Goal: Task Accomplishment & Management: Manage account settings

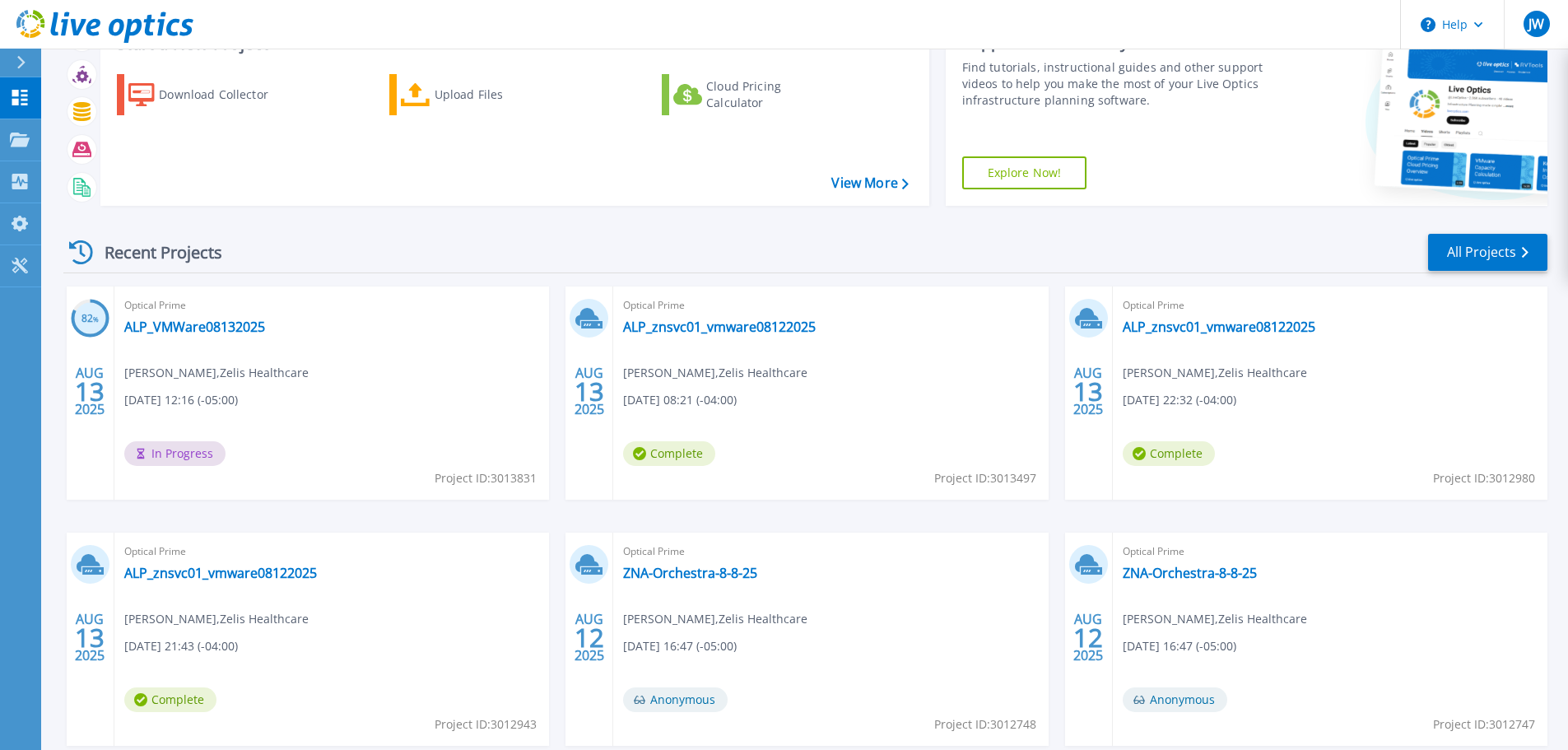
scroll to position [162, 0]
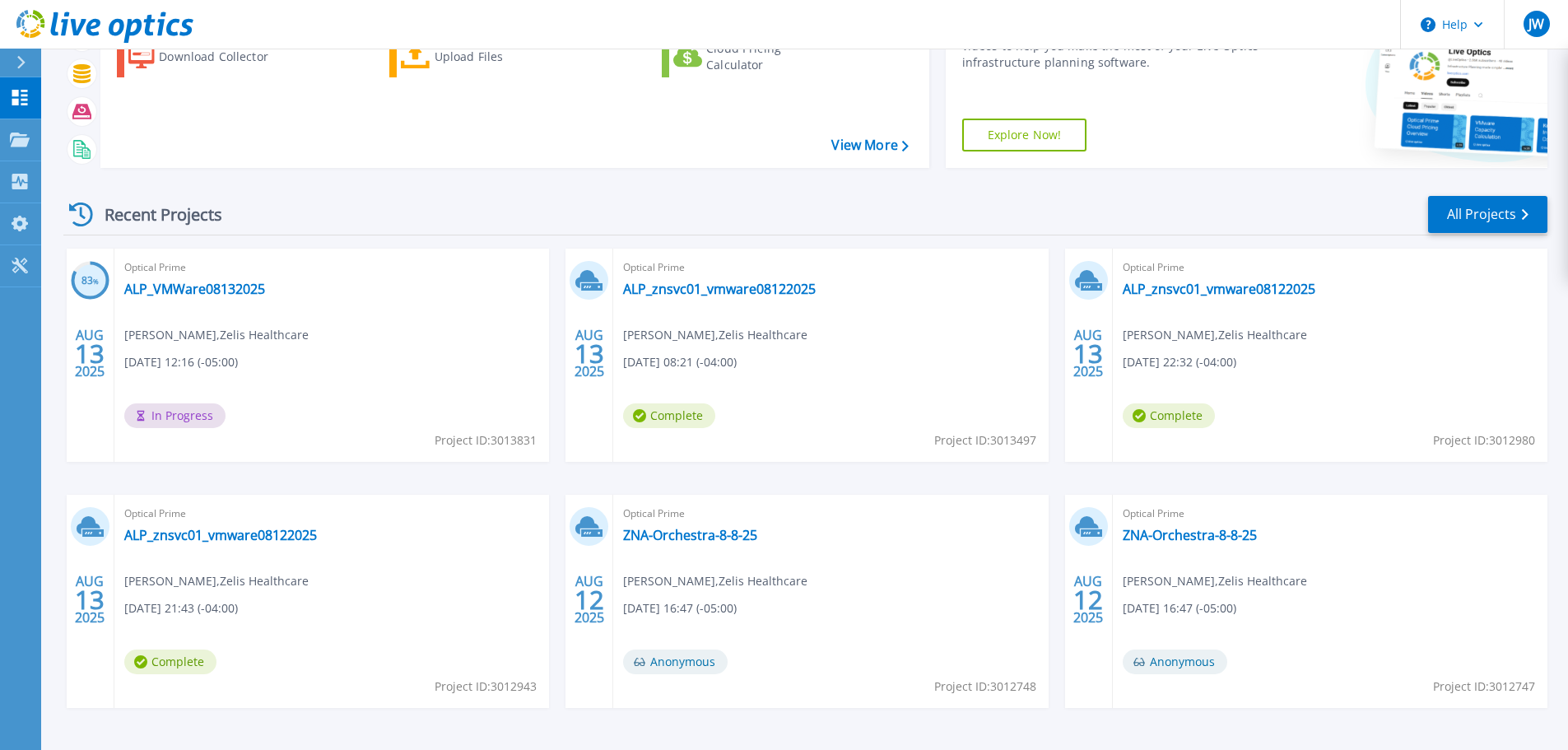
scroll to position [80, 0]
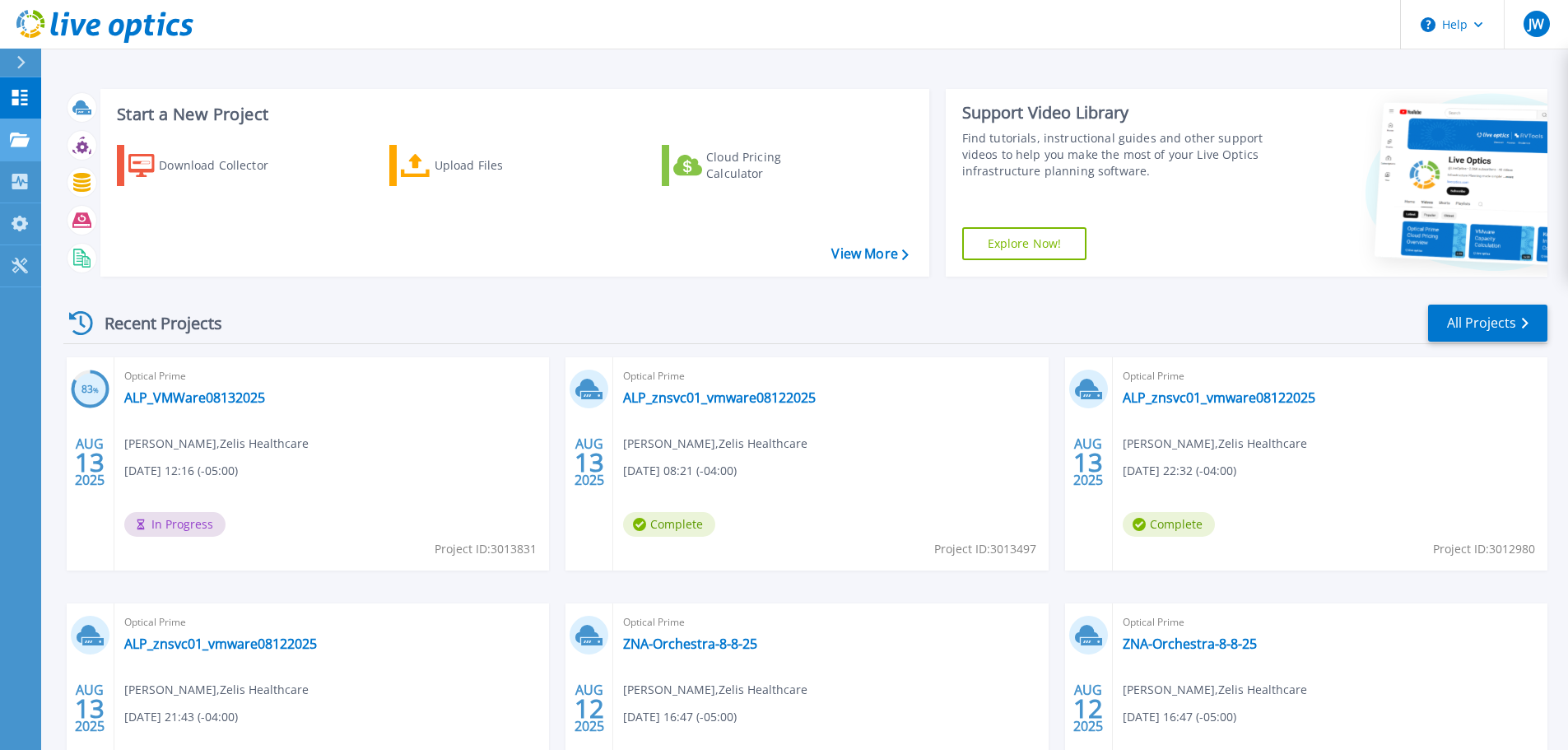
click at [15, 139] on icon at bounding box center [19, 140] width 19 height 14
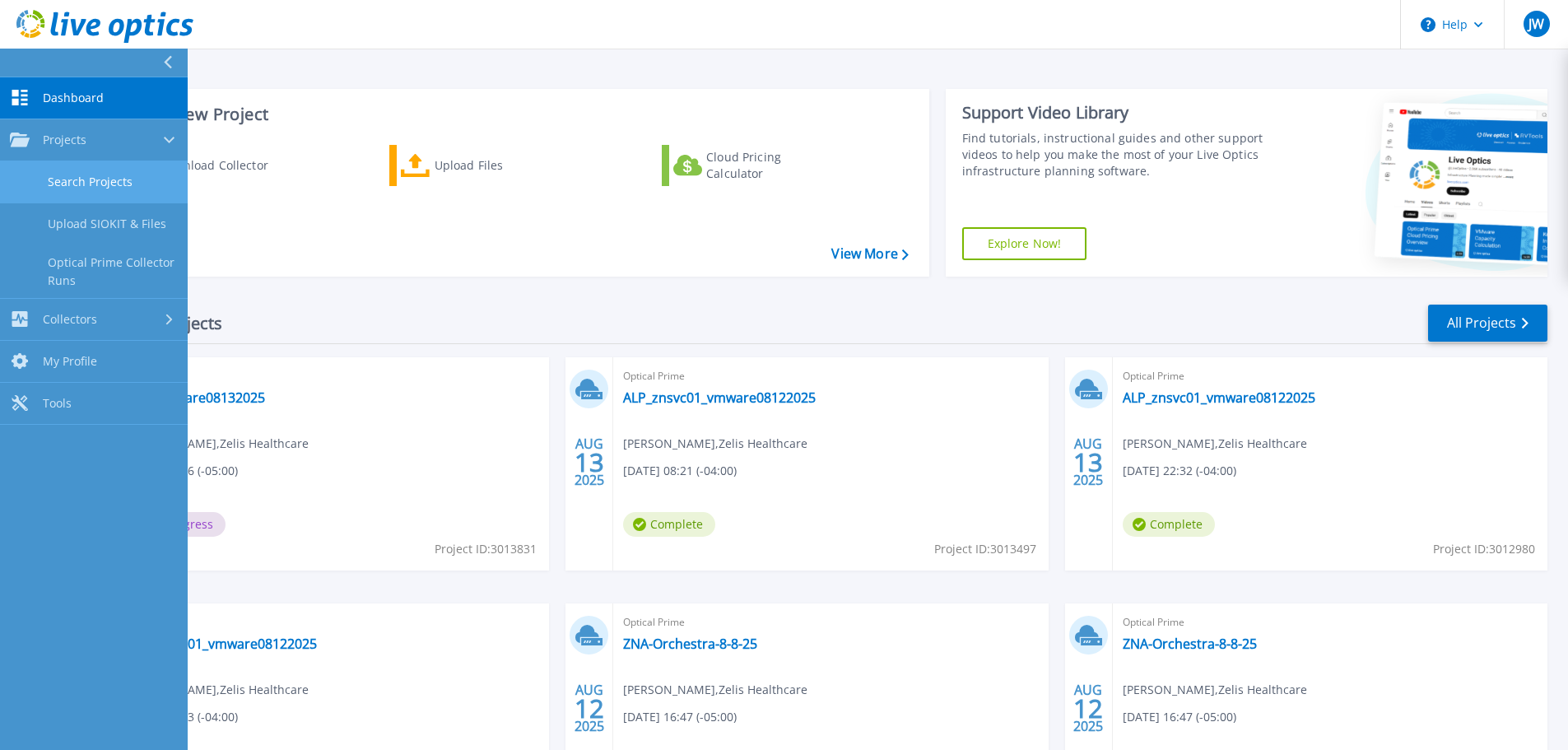
click at [102, 181] on link "Search Projects" at bounding box center [94, 181] width 188 height 42
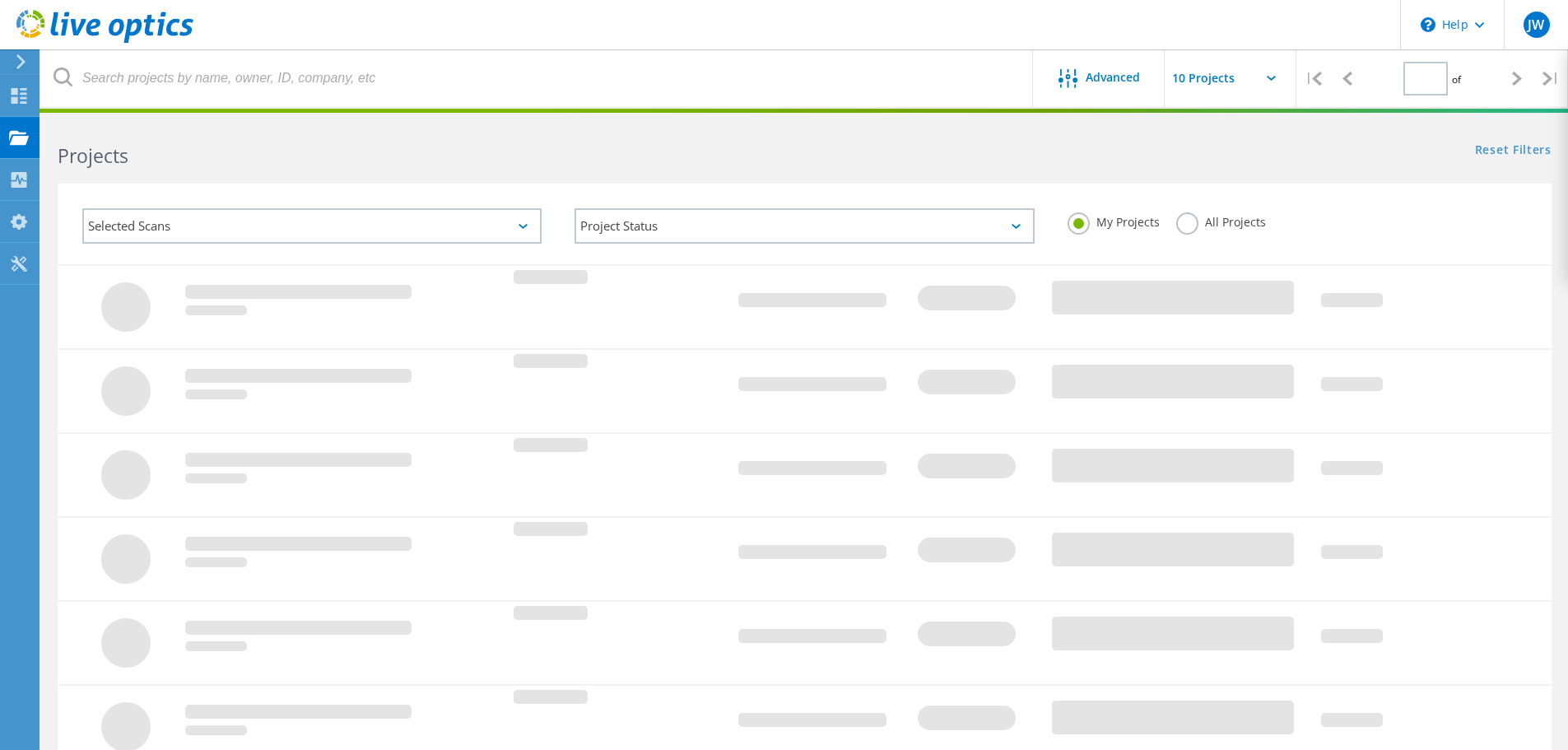
type input "1"
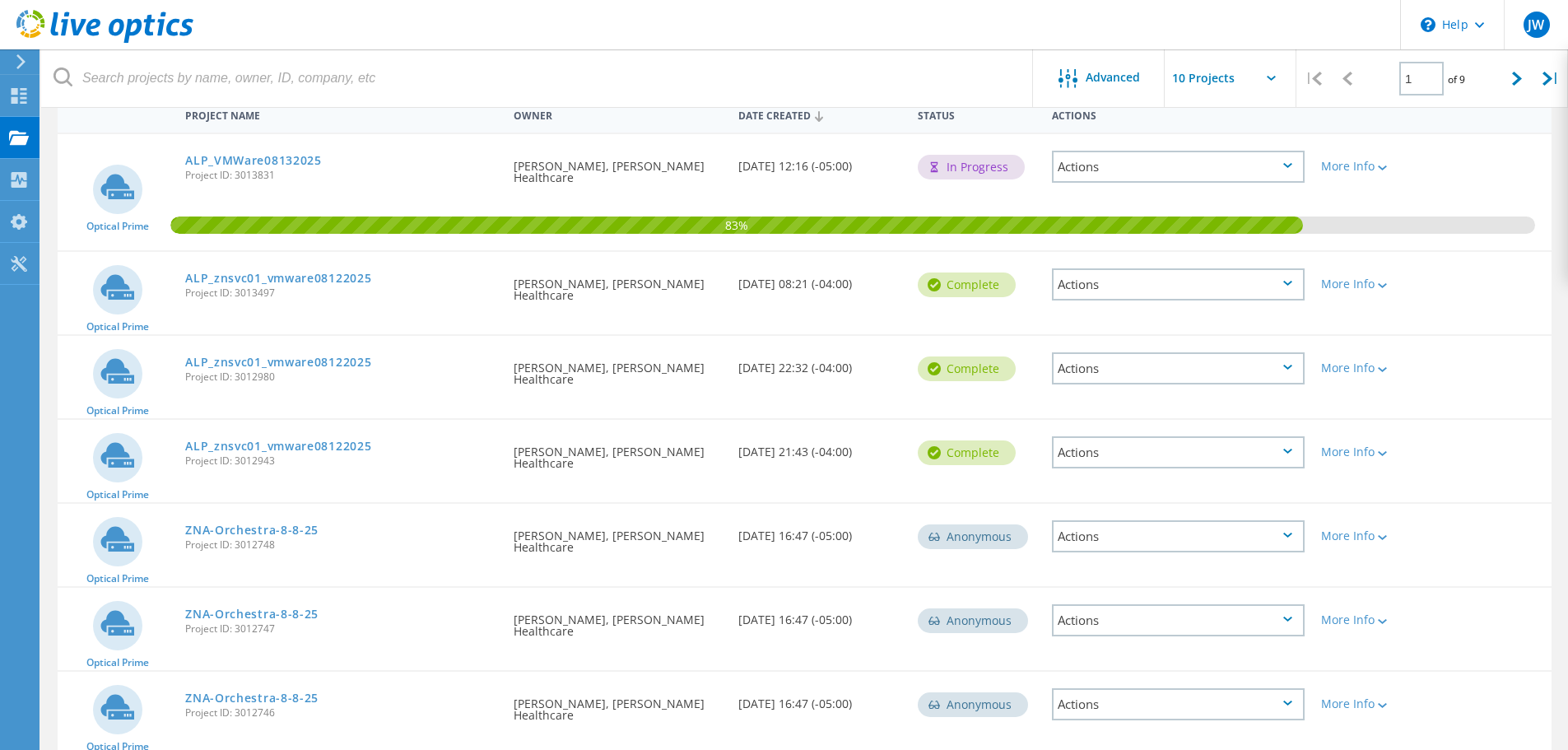
scroll to position [330, 0]
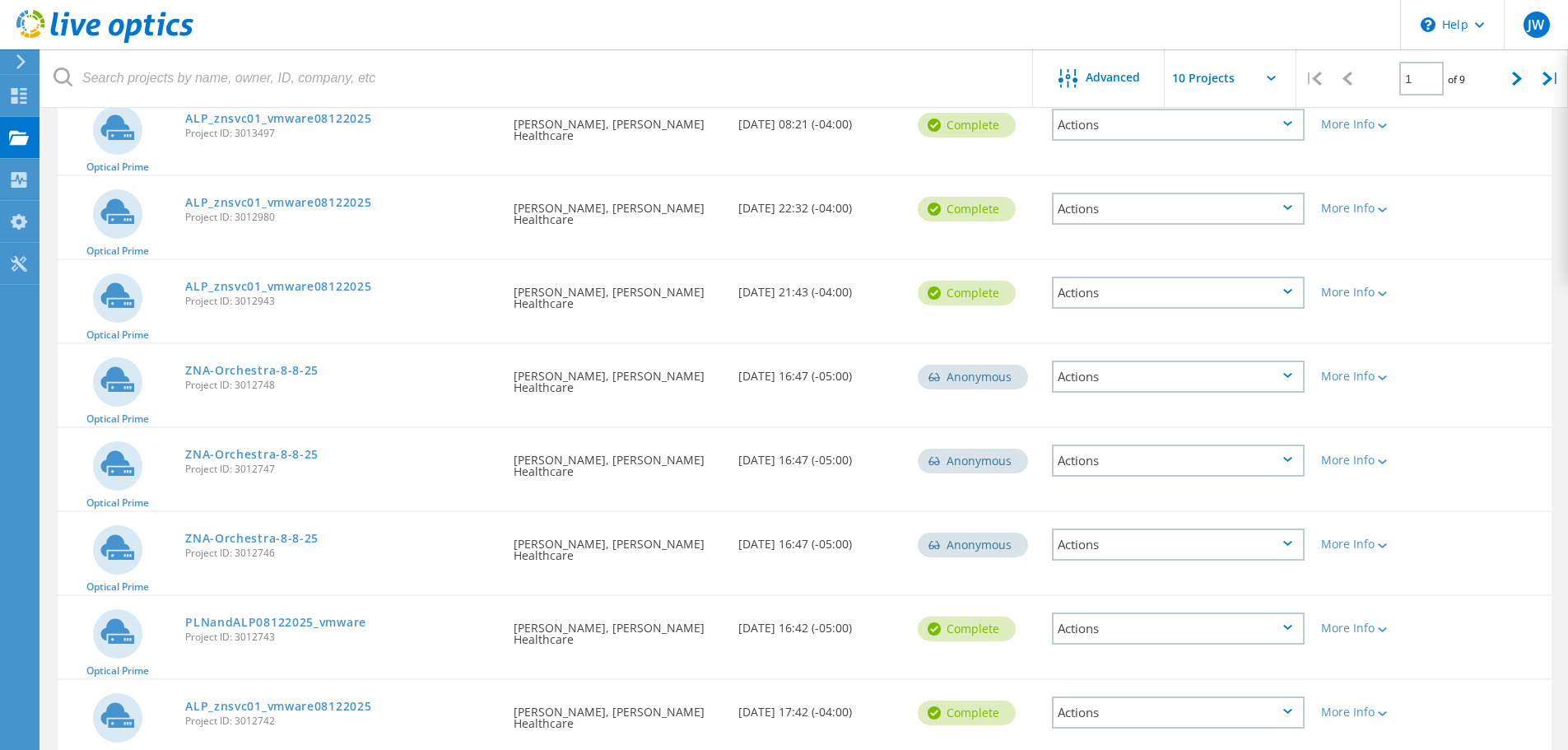
click at [981, 376] on div "Anonymous" at bounding box center [974, 376] width 111 height 24
click at [988, 465] on div "Anonymous" at bounding box center [974, 461] width 111 height 24
click at [988, 466] on div "Anonymous" at bounding box center [974, 461] width 111 height 24
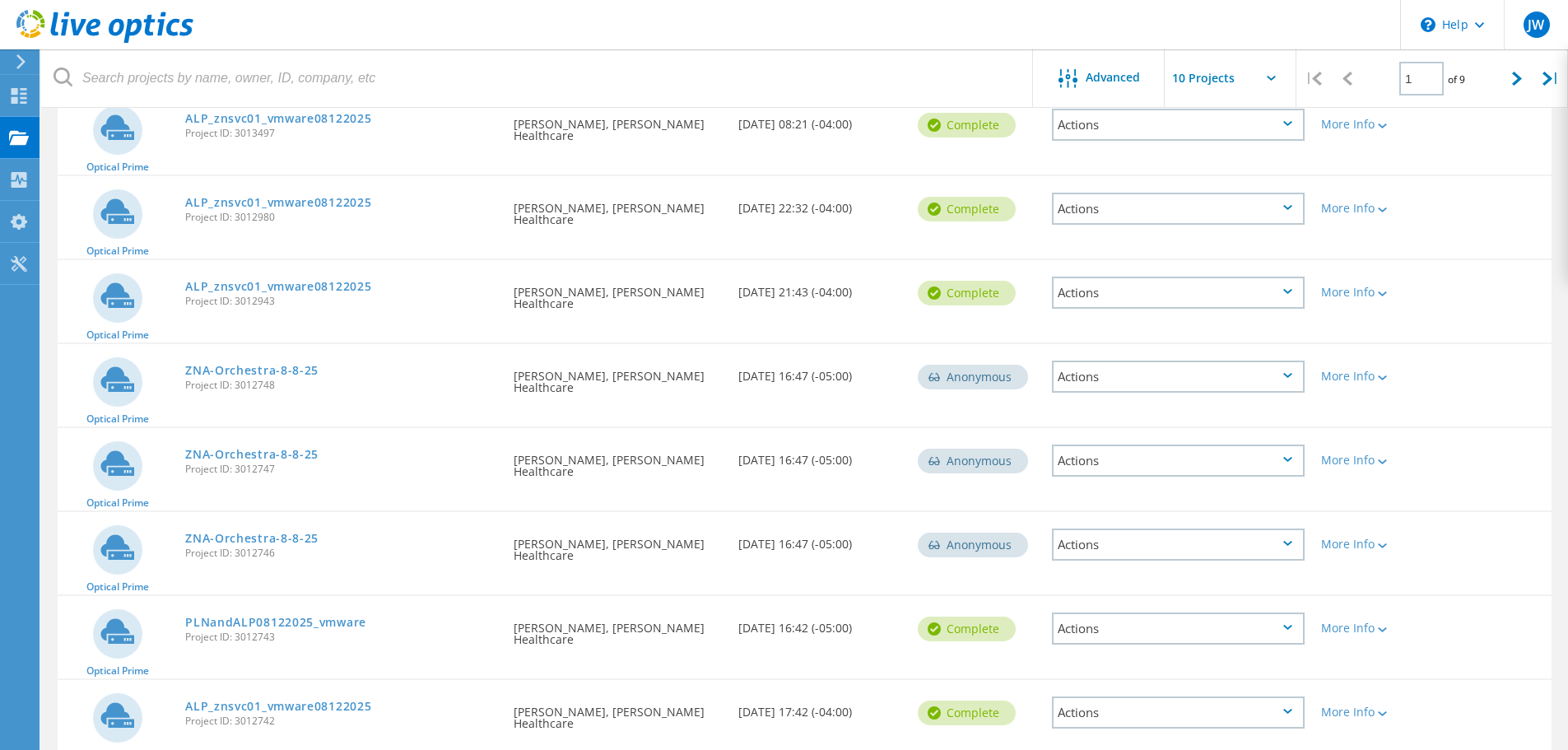
click at [529, 467] on div "Requested By Joshua White, Zelis Healthcare" at bounding box center [617, 461] width 224 height 66
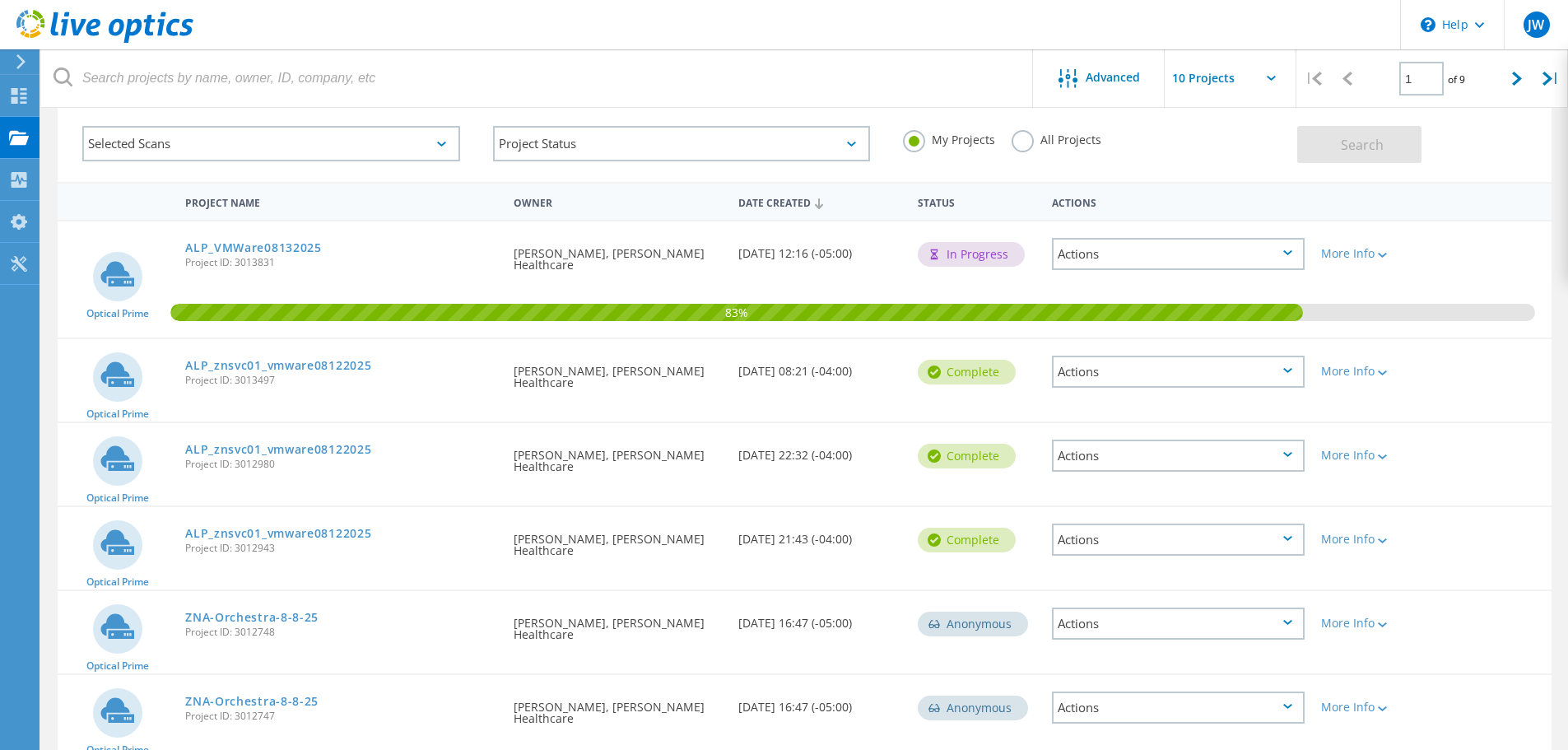
scroll to position [0, 0]
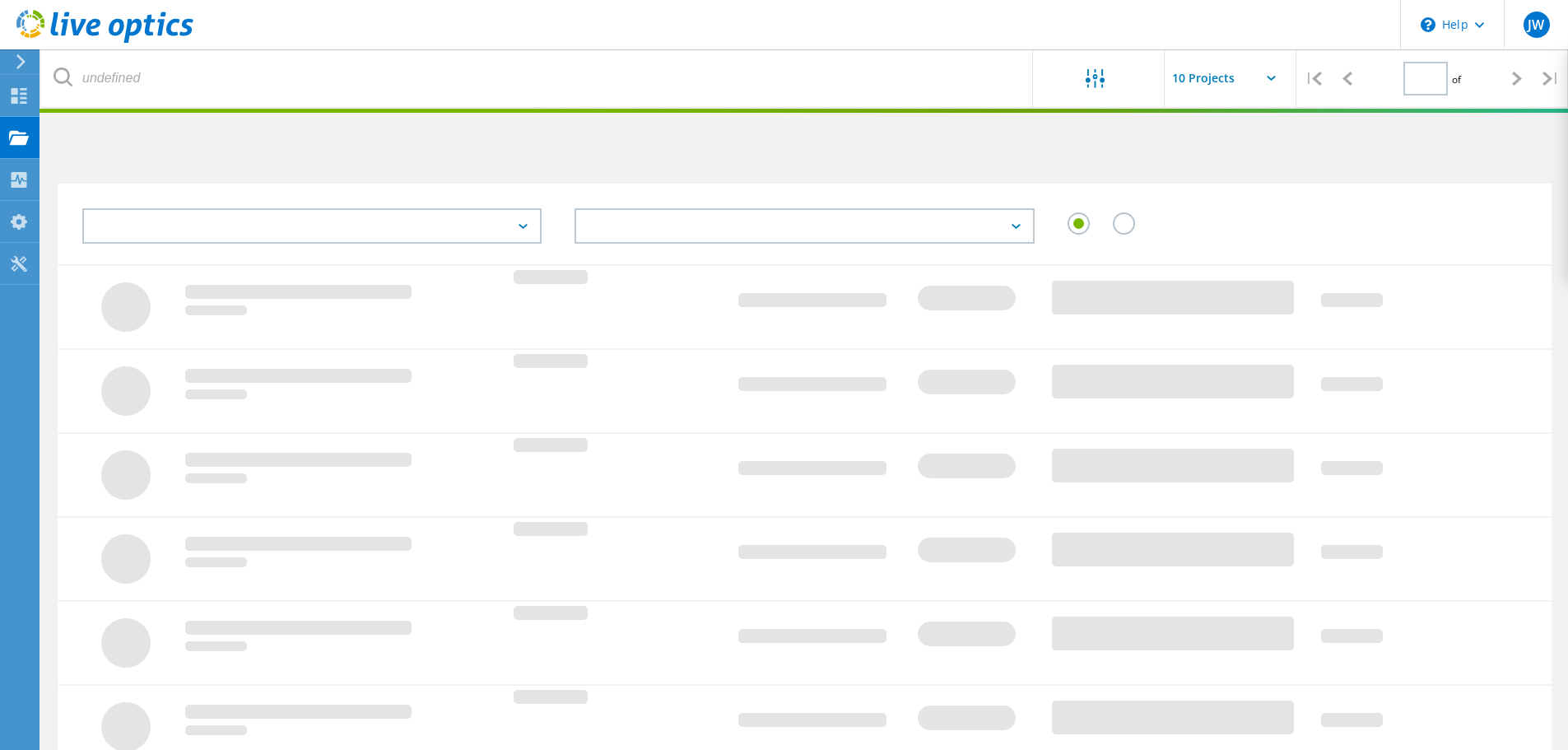
type input "1"
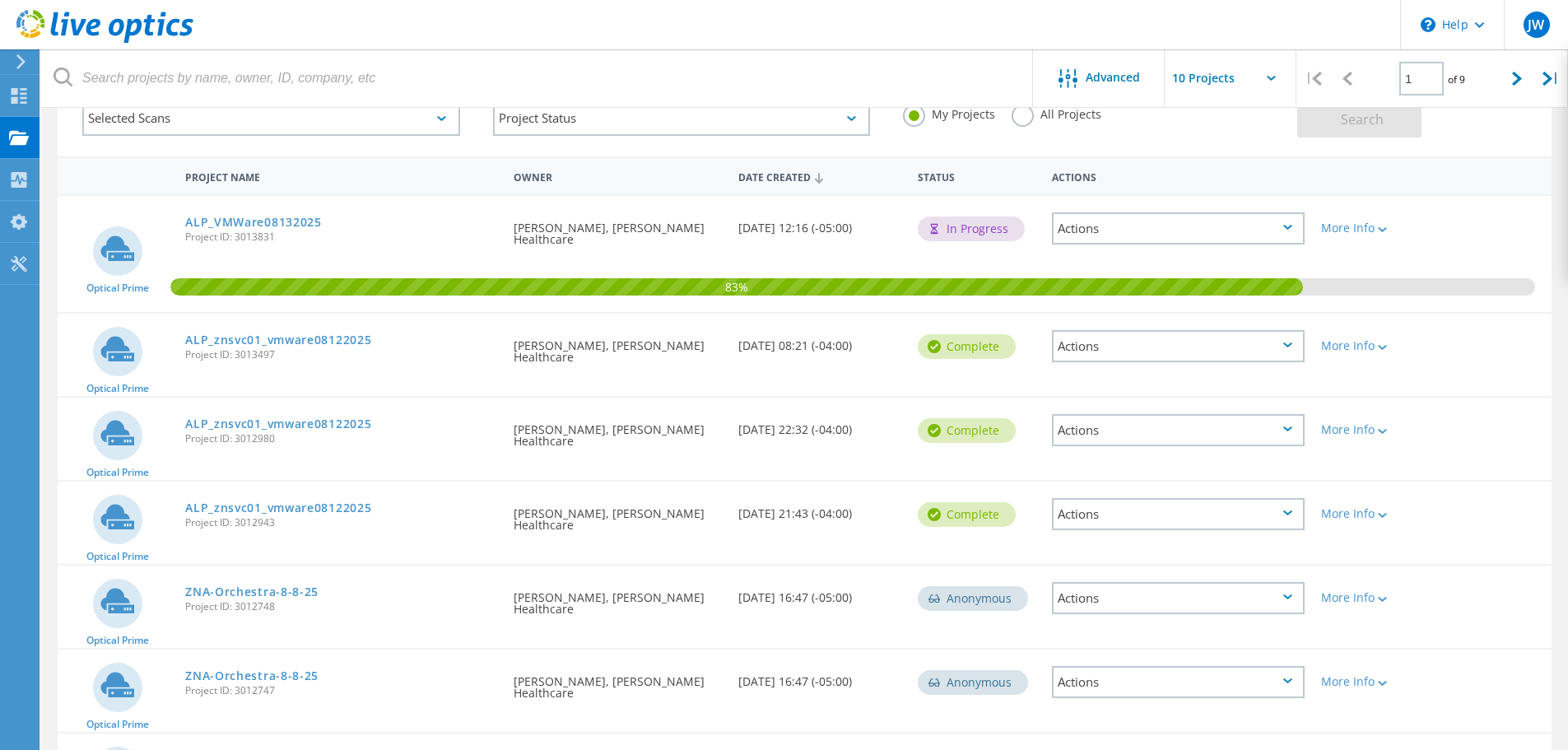
scroll to position [247, 0]
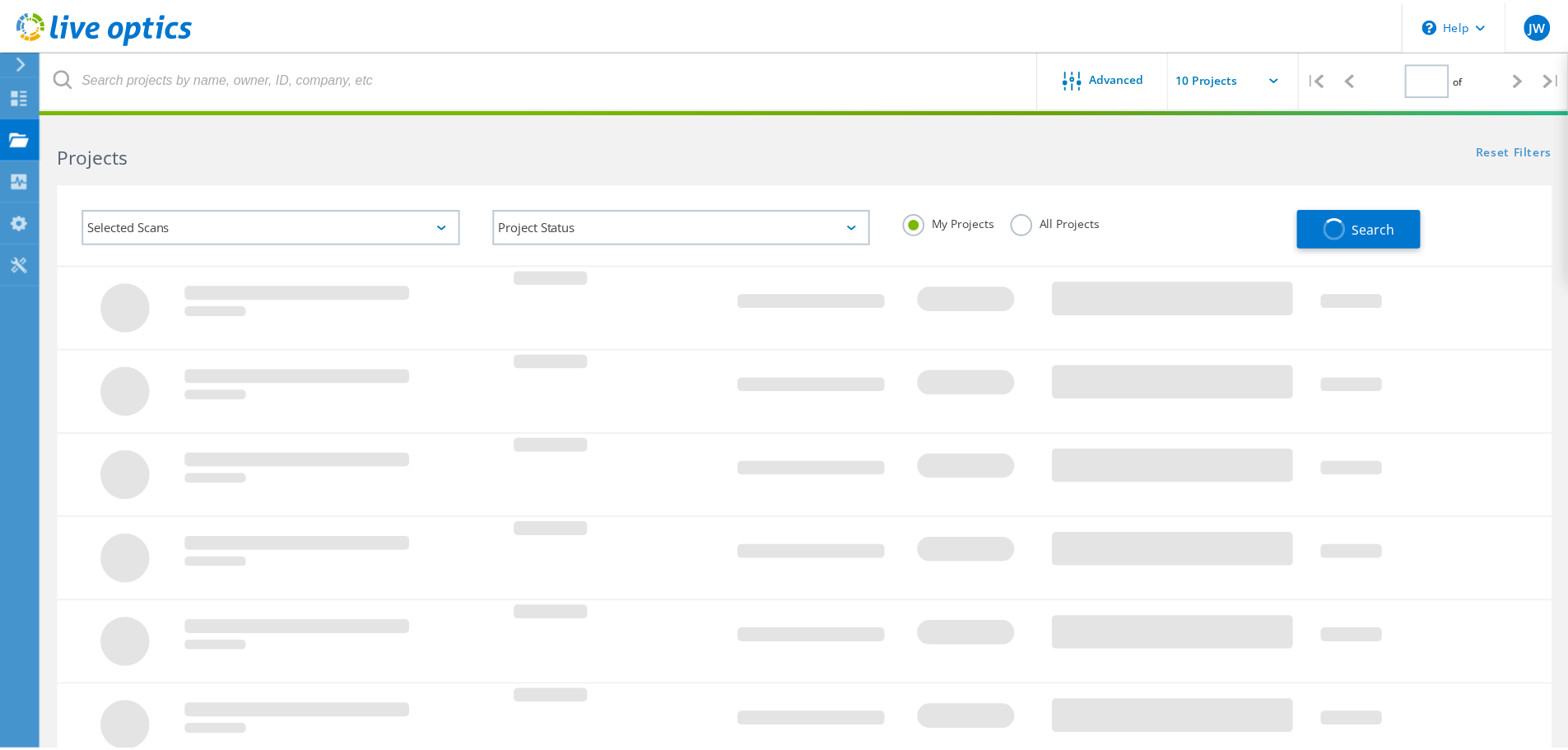
scroll to position [247, 0]
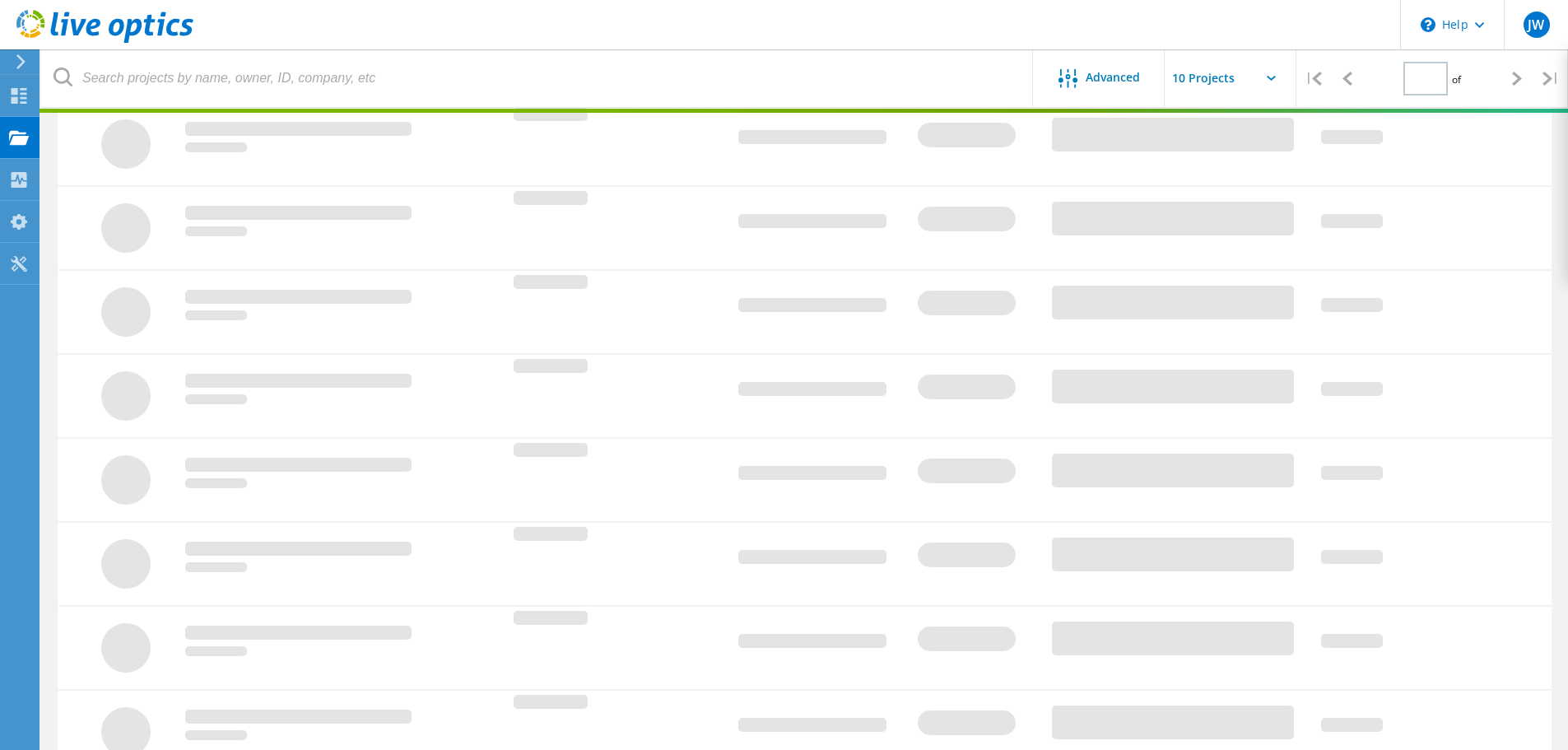
type input "1"
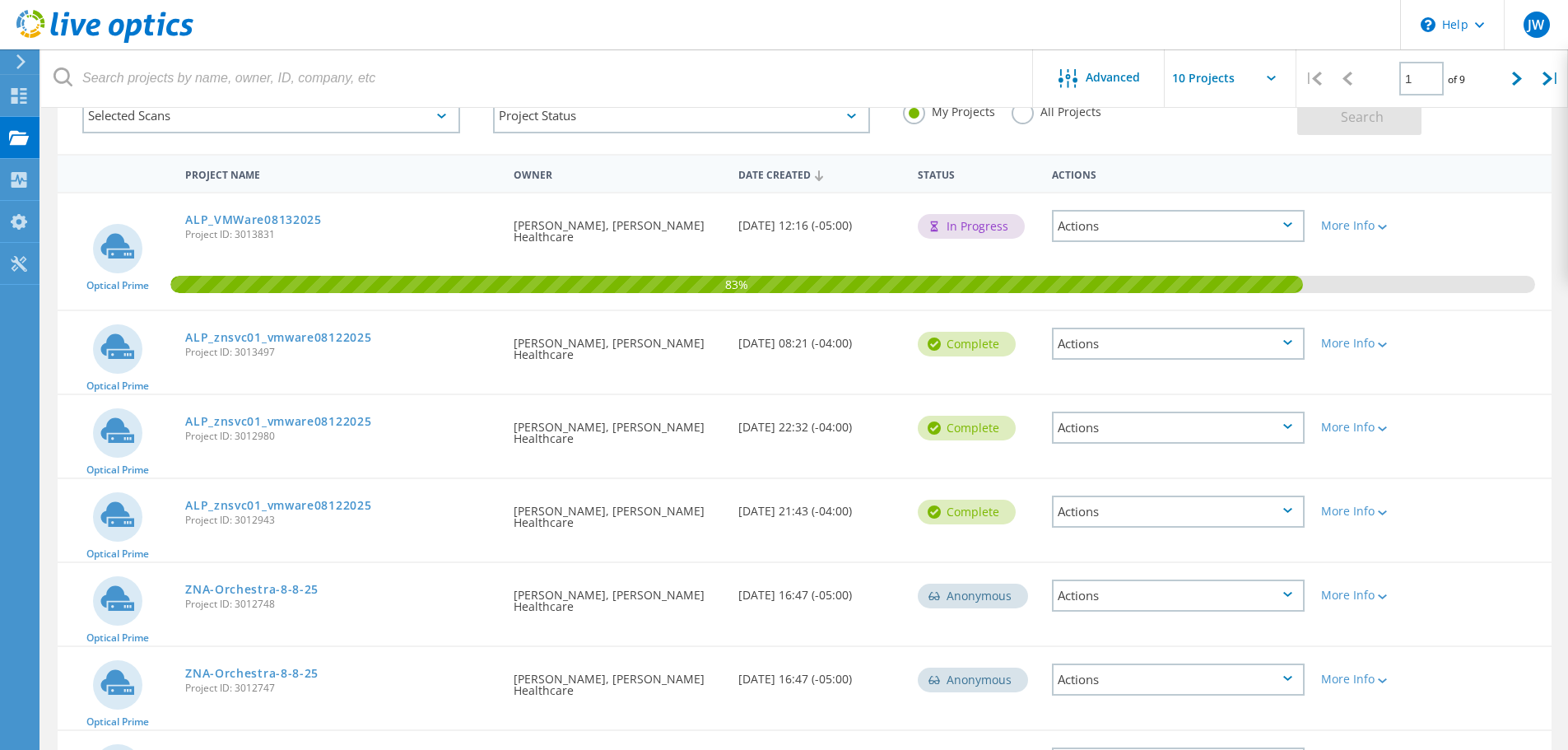
scroll to position [0, 0]
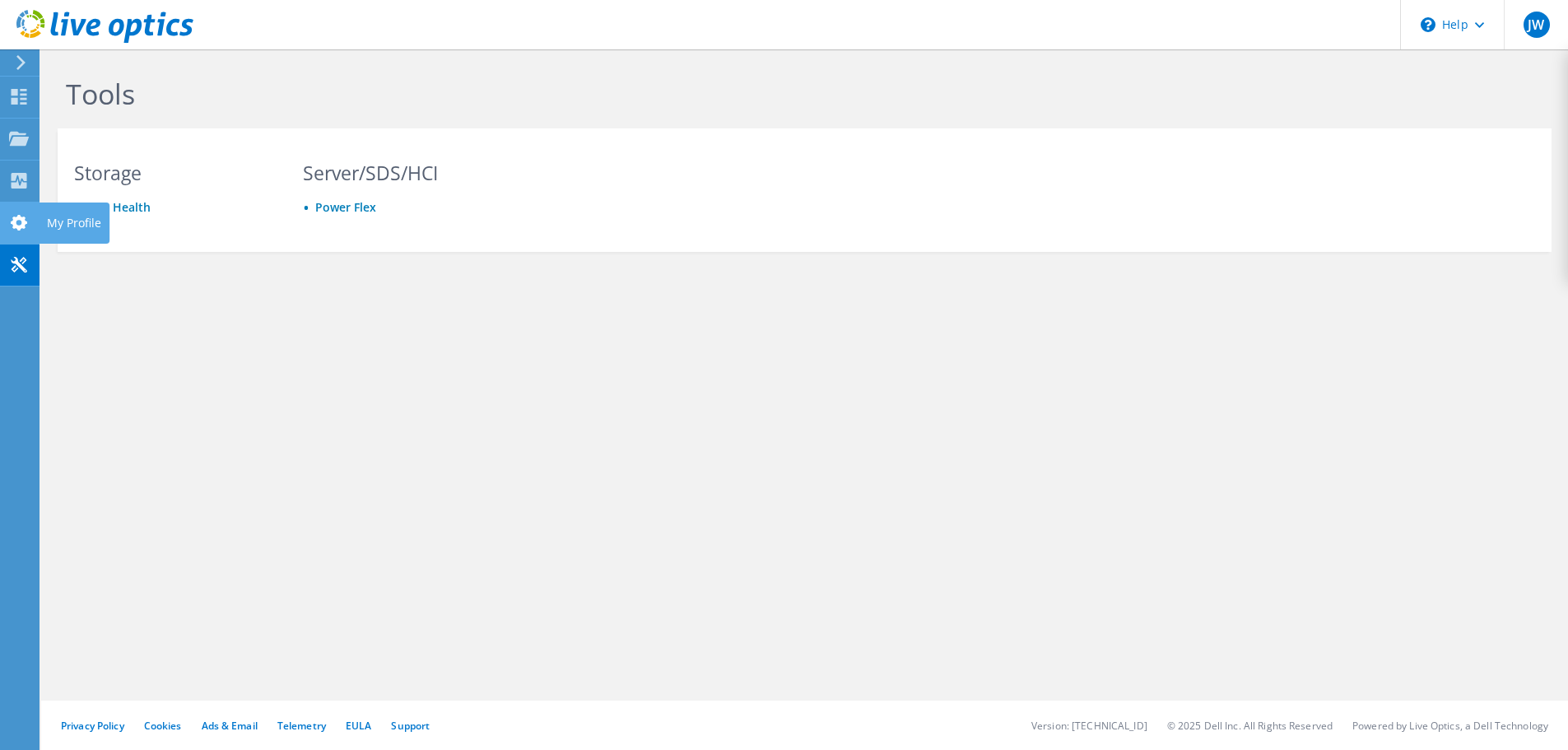
click at [21, 215] on icon at bounding box center [18, 223] width 19 height 16
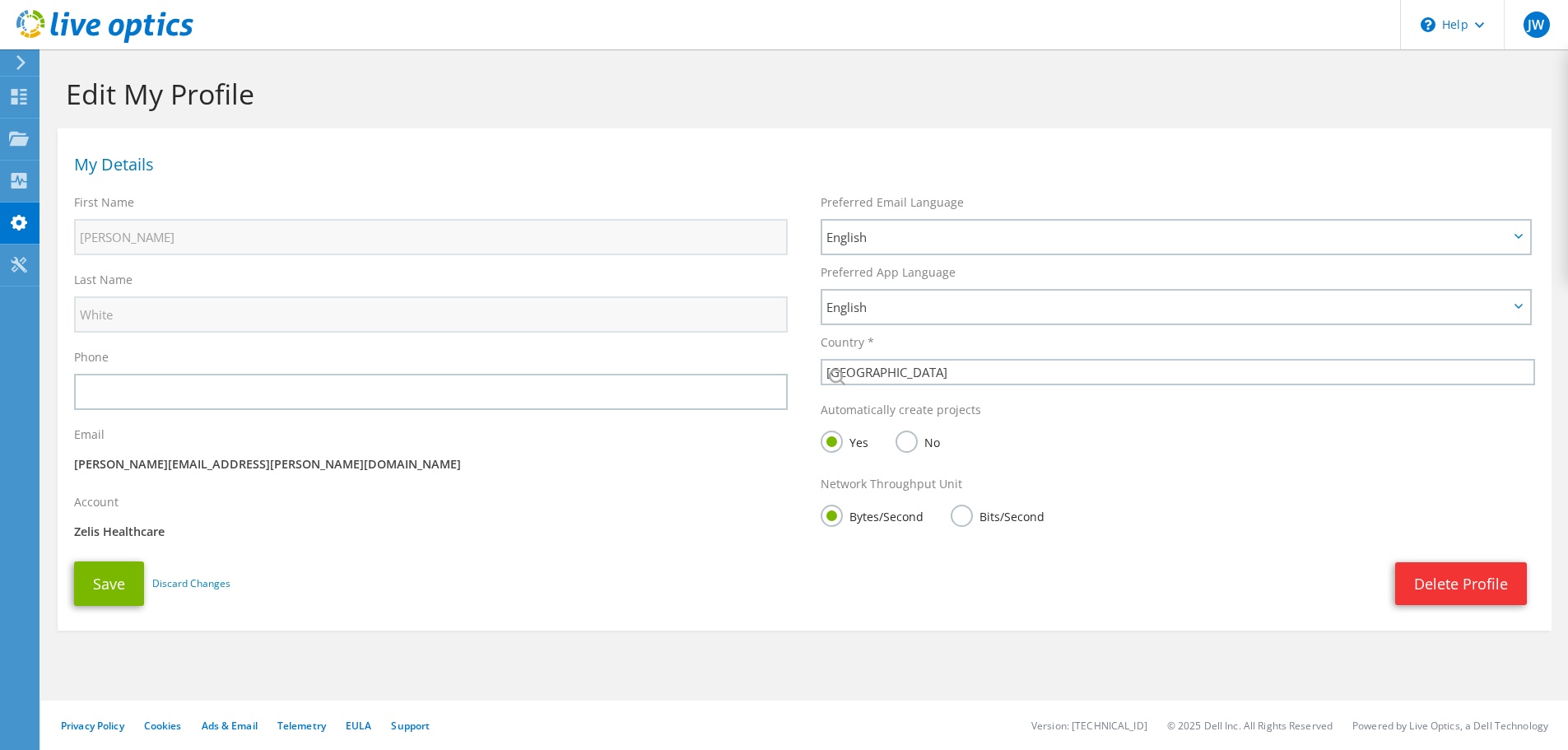
select select "224"
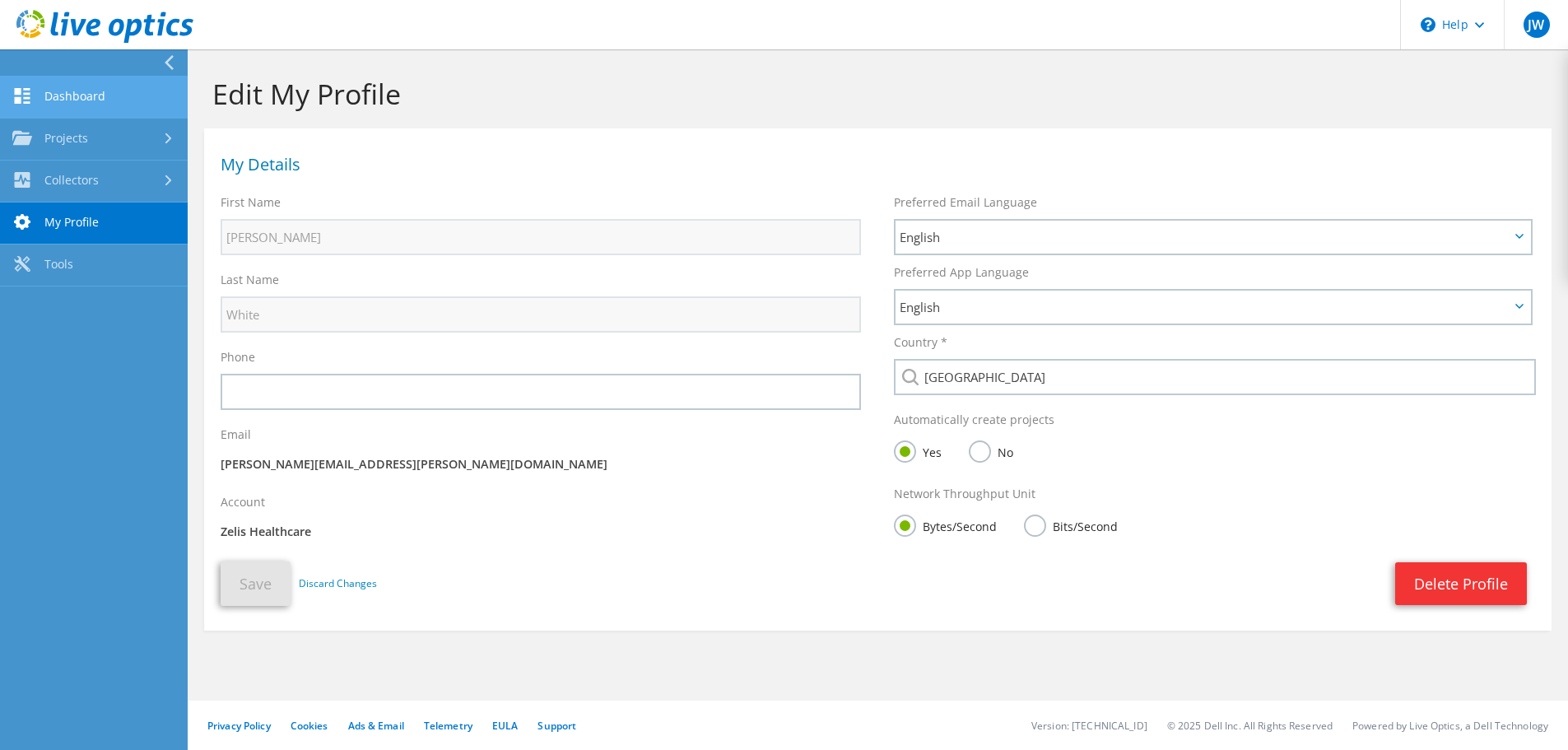
click at [77, 98] on link "Dashboard" at bounding box center [94, 97] width 188 height 42
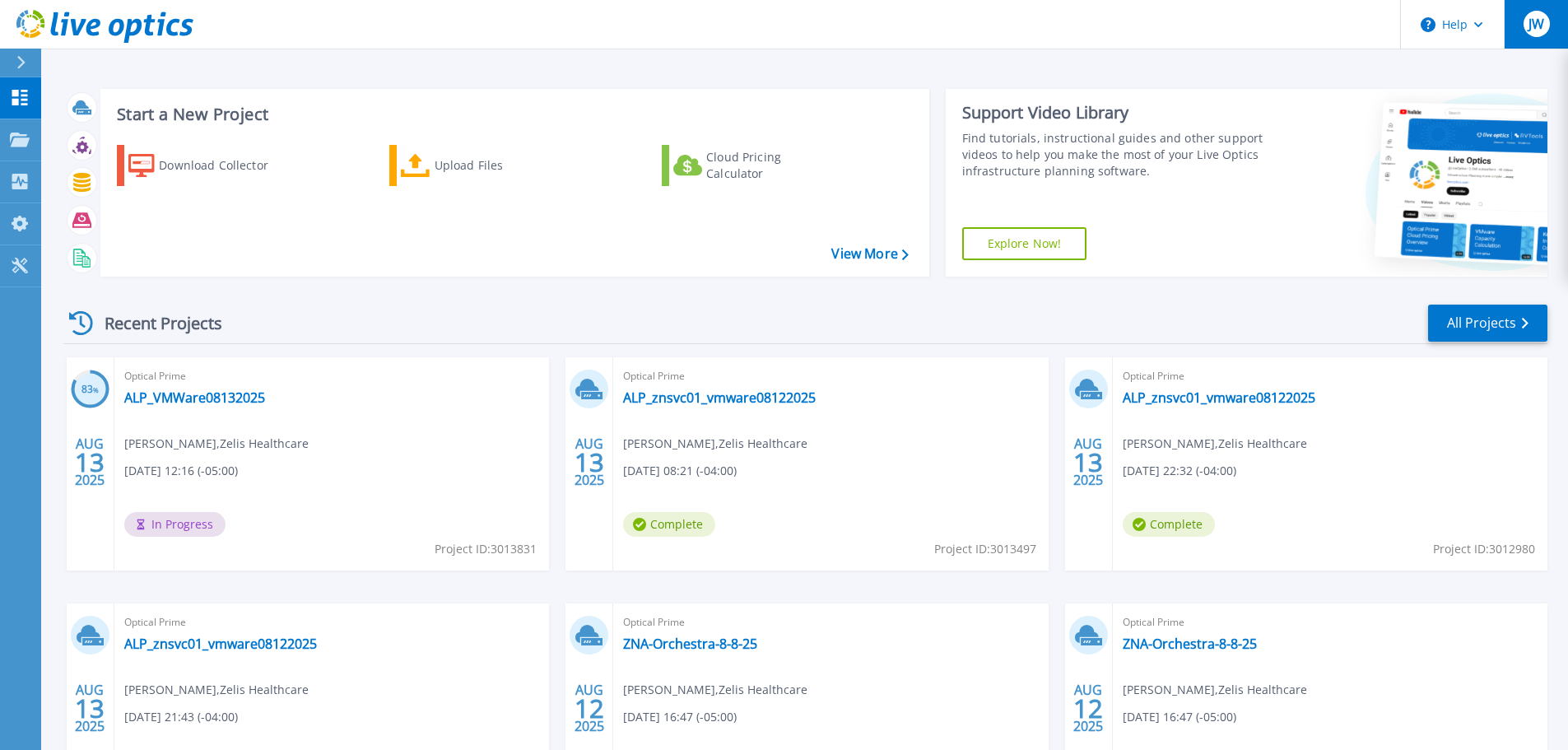
click at [1538, 28] on span "JW" at bounding box center [1537, 24] width 16 height 14
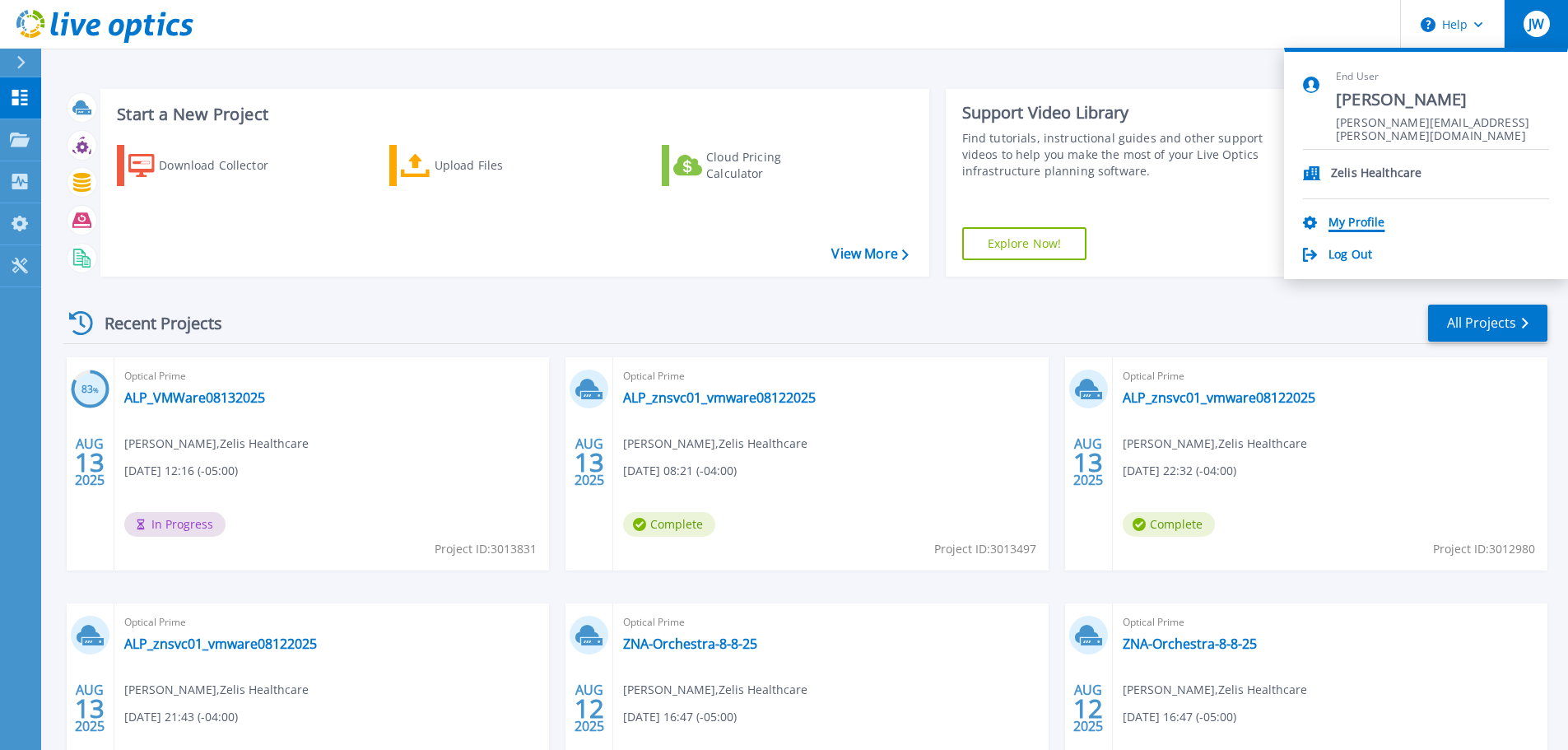
click at [1373, 222] on link "My Profile" at bounding box center [1357, 223] width 56 height 16
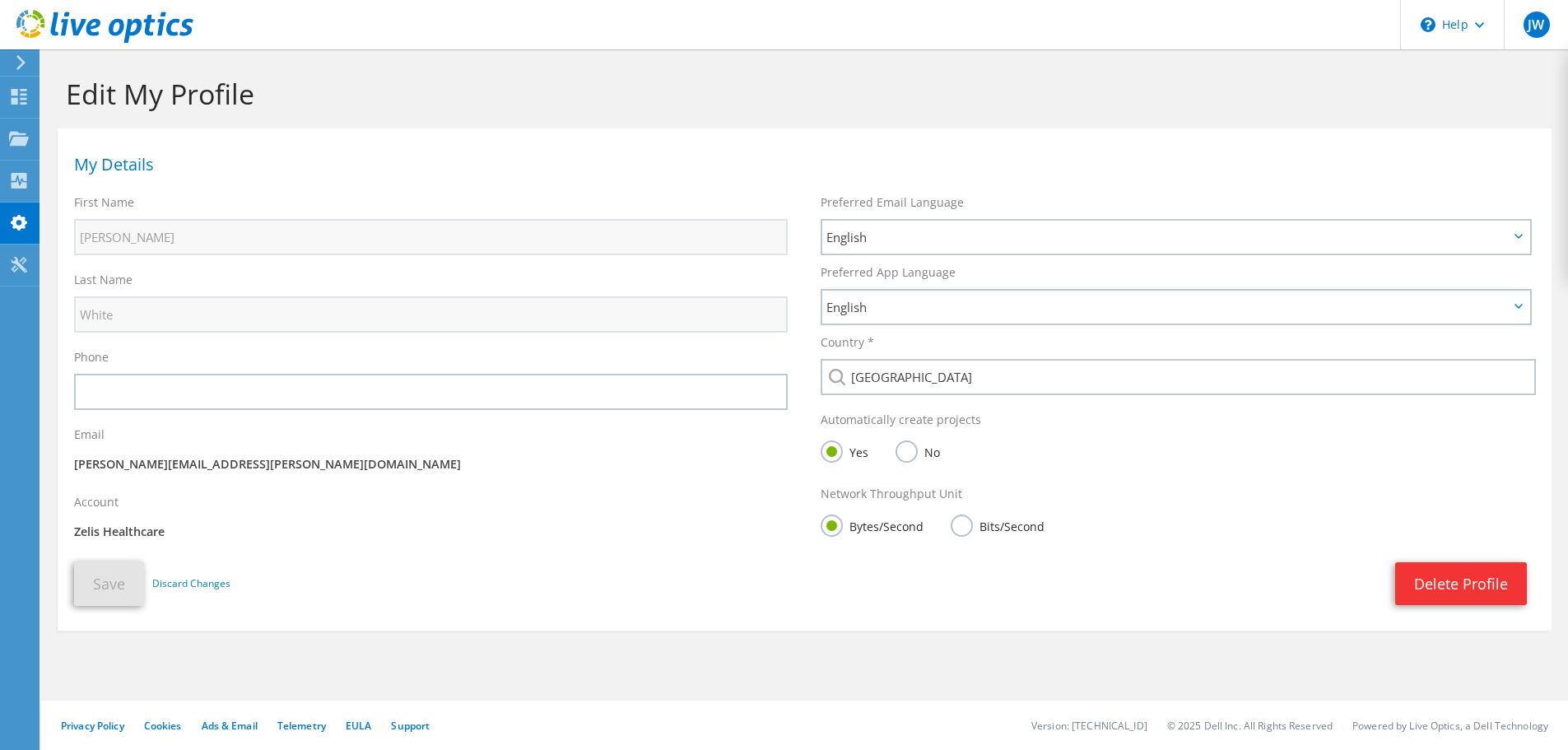
click at [23, 68] on icon at bounding box center [20, 62] width 13 height 15
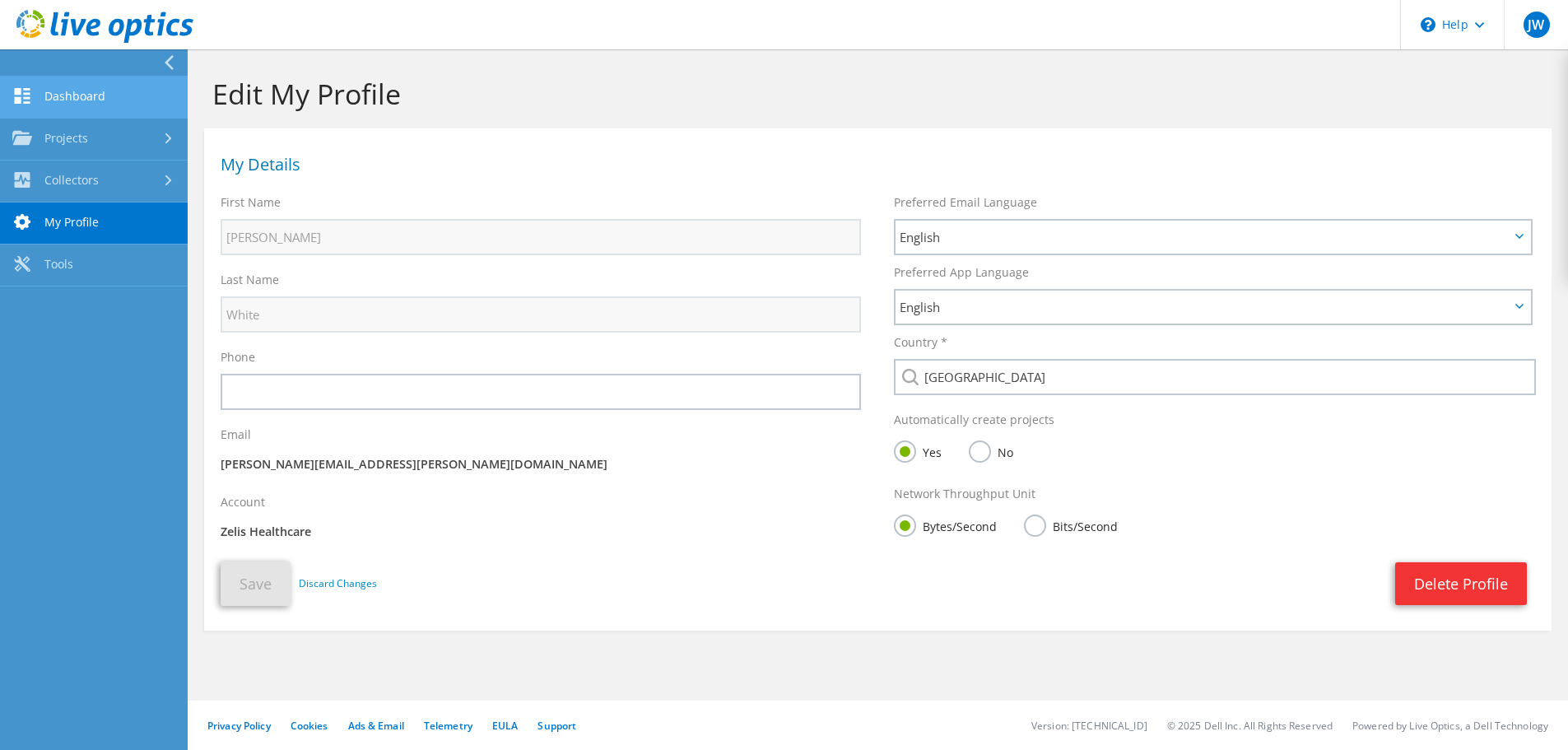
click at [71, 92] on link "Dashboard" at bounding box center [94, 97] width 188 height 42
